Goal: Find specific page/section: Find specific page/section

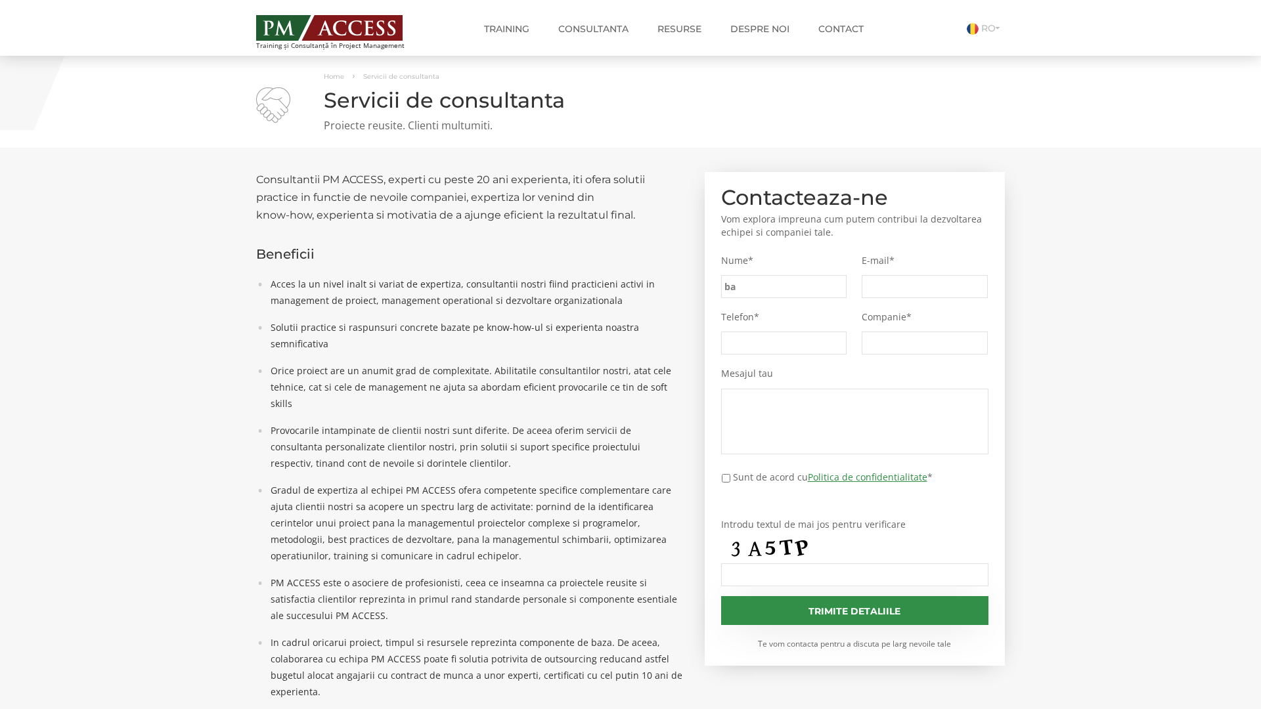
type input "bab"
type input "ad7"
type input "14c"
type input "d10"
